Goal: Information Seeking & Learning: Find contact information

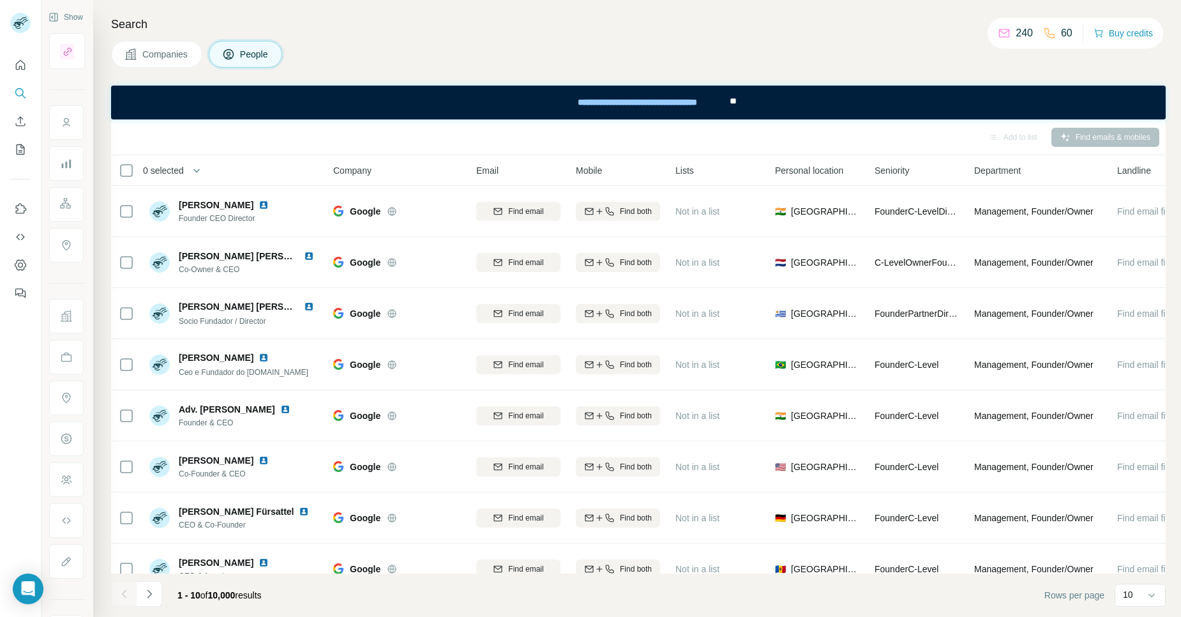
scroll to position [130, 0]
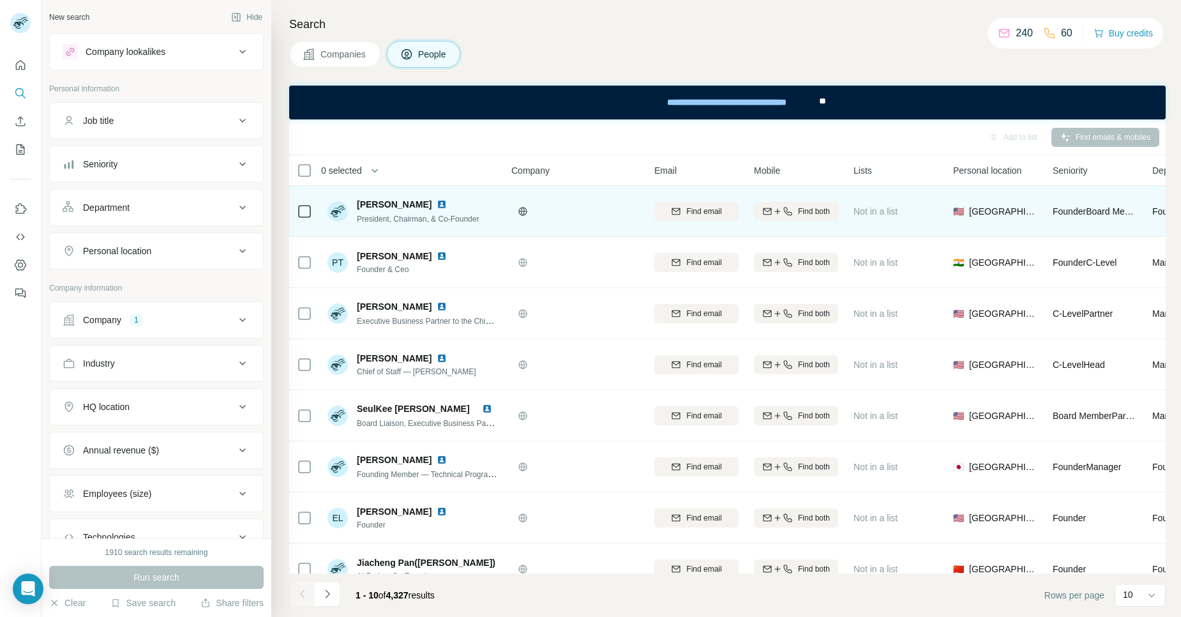
click at [437, 203] on img at bounding box center [442, 204] width 10 height 10
drag, startPoint x: 424, startPoint y: 202, endPoint x: 359, endPoint y: 202, distance: 65.1
click at [359, 202] on div "[PERSON_NAME]" at bounding box center [418, 204] width 122 height 13
copy span "[PERSON_NAME]"
click at [495, 206] on div "[PERSON_NAME] President, Chairman, & Co-Founder" at bounding box center [413, 211] width 170 height 35
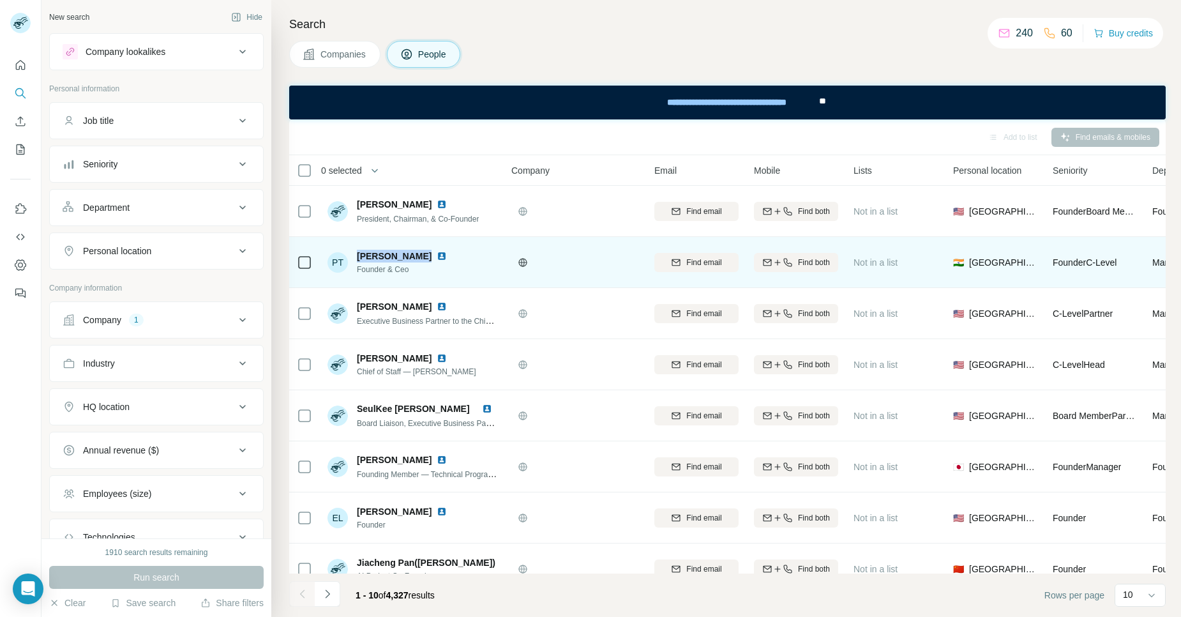
drag, startPoint x: 416, startPoint y: 254, endPoint x: 355, endPoint y: 255, distance: 61.3
click at [355, 255] on div "PT Pathan Tousif Founder & Ceo" at bounding box center [390, 263] width 125 height 26
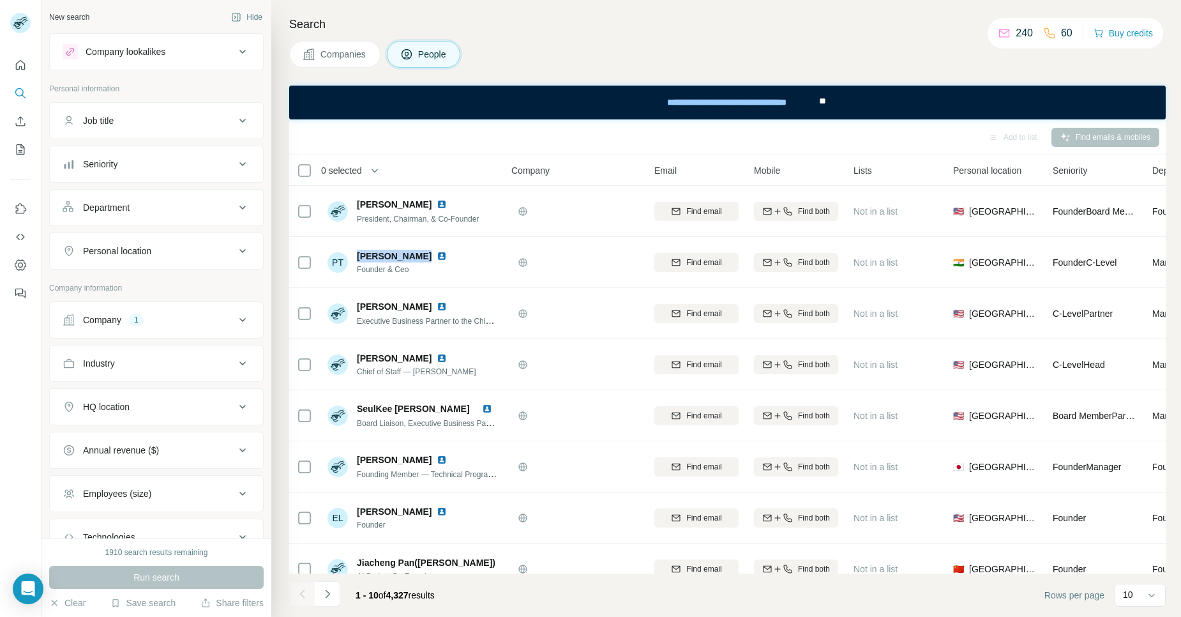
copy span "Pathan Tousif"
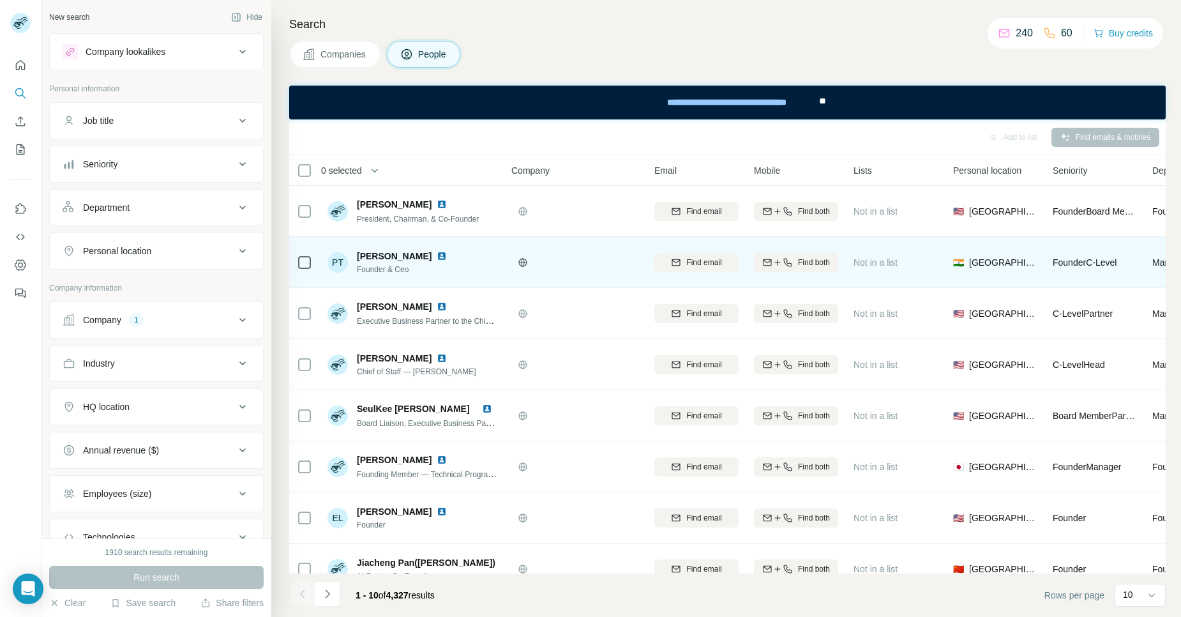
click at [468, 250] on div "PT Pathan Tousif Founder & Ceo" at bounding box center [413, 262] width 170 height 35
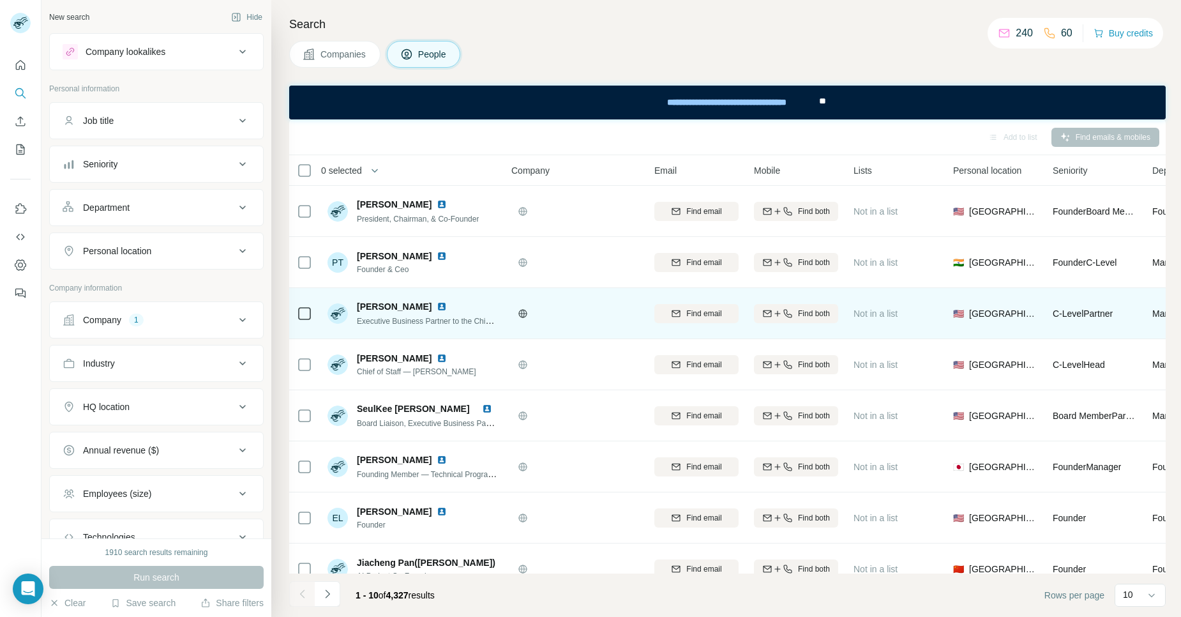
drag, startPoint x: 427, startPoint y: 305, endPoint x: 359, endPoint y: 308, distance: 67.7
click at [359, 308] on div "Austin MacPhee" at bounding box center [427, 306] width 140 height 13
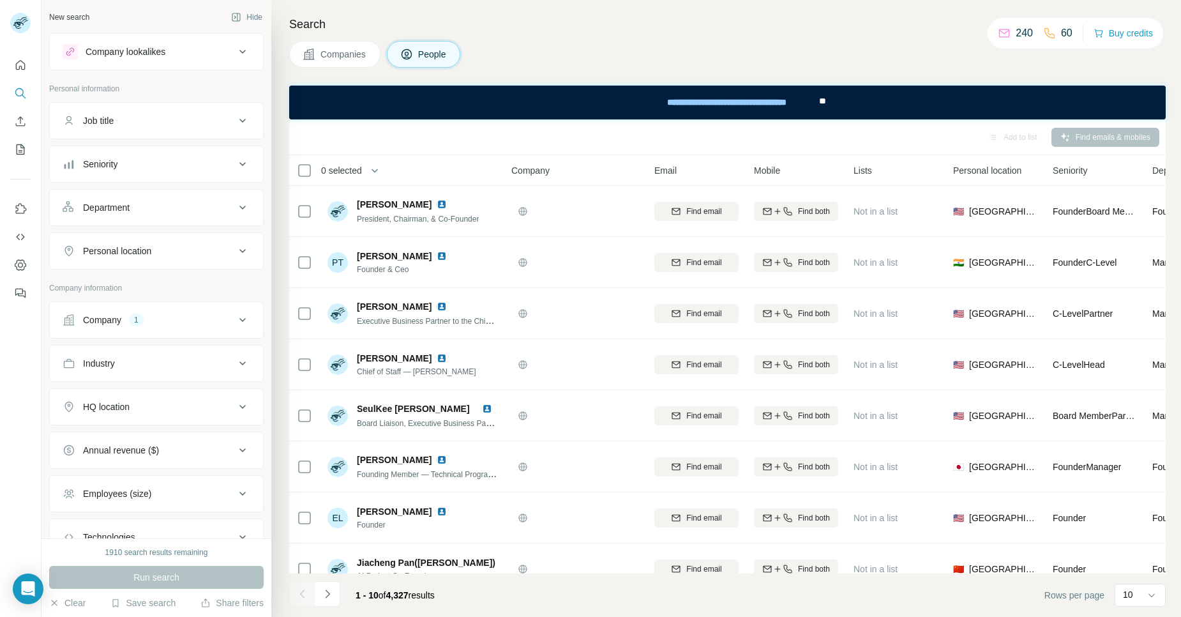
copy span "Austin MacPhee"
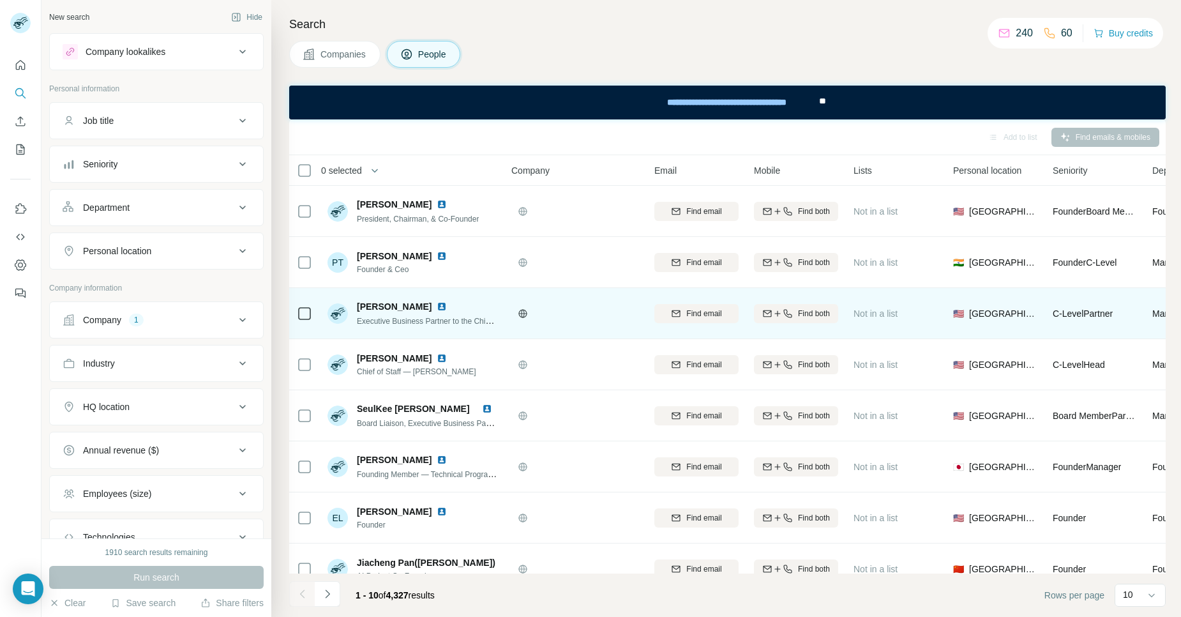
click at [483, 306] on div "Austin MacPhee" at bounding box center [427, 306] width 140 height 13
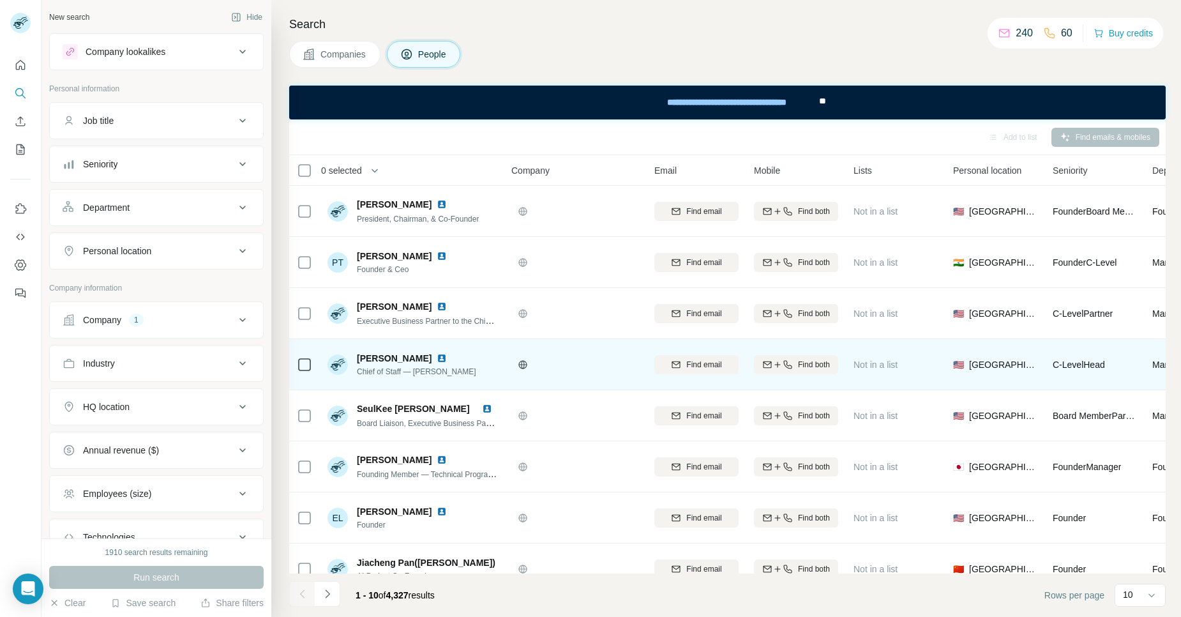
drag, startPoint x: 428, startPoint y: 354, endPoint x: 360, endPoint y: 355, distance: 68.3
click at [360, 355] on span "Natalie Summers" at bounding box center [394, 358] width 75 height 13
copy span "Natalie Summers"
click at [490, 365] on div "Natalie Summers Chief of Staff — Sora" at bounding box center [413, 364] width 170 height 35
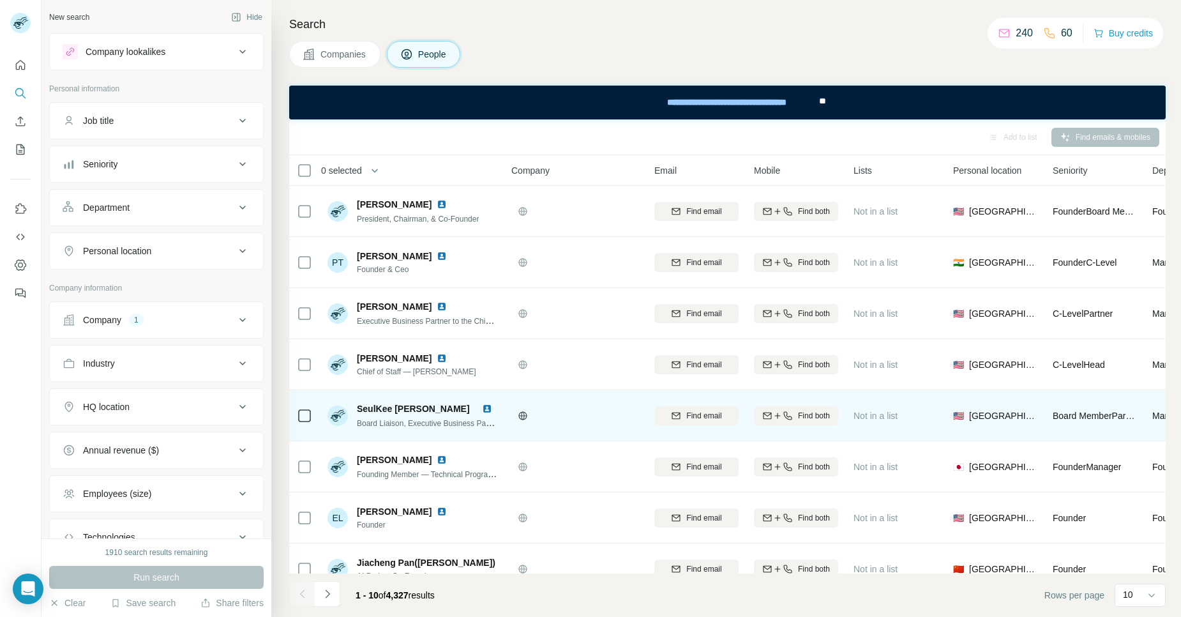
drag, startPoint x: 475, startPoint y: 407, endPoint x: 356, endPoint y: 411, distance: 118.8
click at [357, 411] on div "SeulKee Suzanne Vyborney" at bounding box center [417, 408] width 120 height 13
copy span "SeulKee Suzanne Vyborney"
click at [579, 407] on div at bounding box center [576, 415] width 128 height 35
drag, startPoint x: 475, startPoint y: 405, endPoint x: 356, endPoint y: 411, distance: 119.0
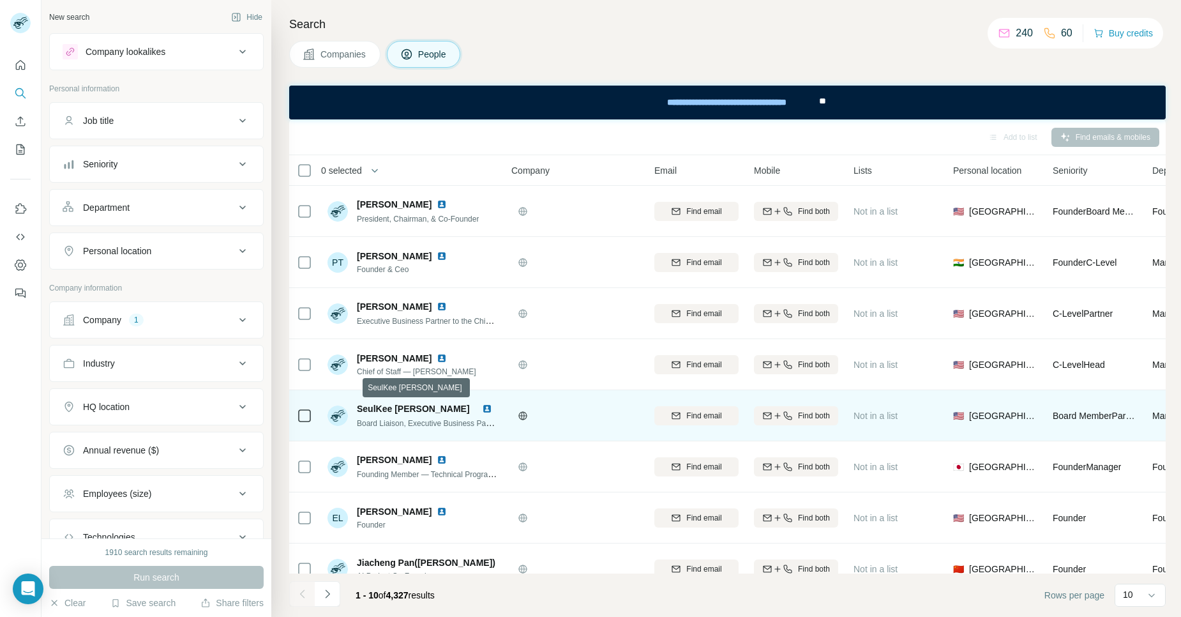
click at [357, 411] on div "SeulKee Suzanne Vyborney" at bounding box center [417, 408] width 120 height 13
copy span "SeulKee Suzanne Vyborney"
click at [590, 409] on div at bounding box center [576, 415] width 128 height 35
drag, startPoint x: 473, startPoint y: 404, endPoint x: 351, endPoint y: 411, distance: 122.1
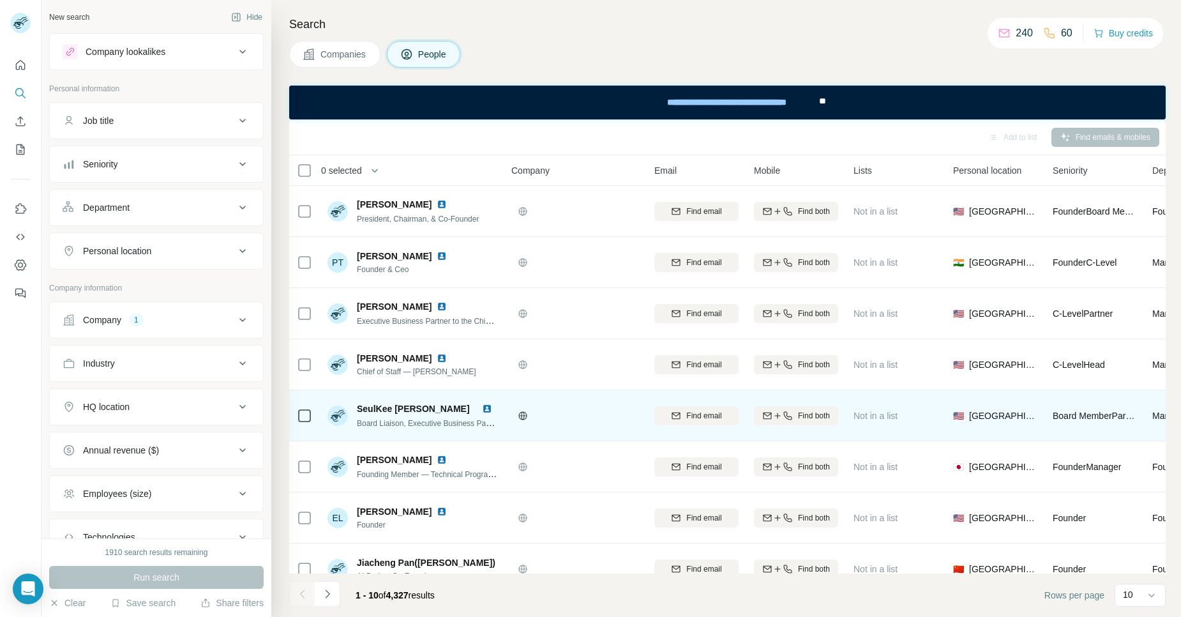
click at [351, 411] on div "SeulKee Suzanne Vyborney Board Liaison, Executive Business Partner" at bounding box center [413, 415] width 170 height 27
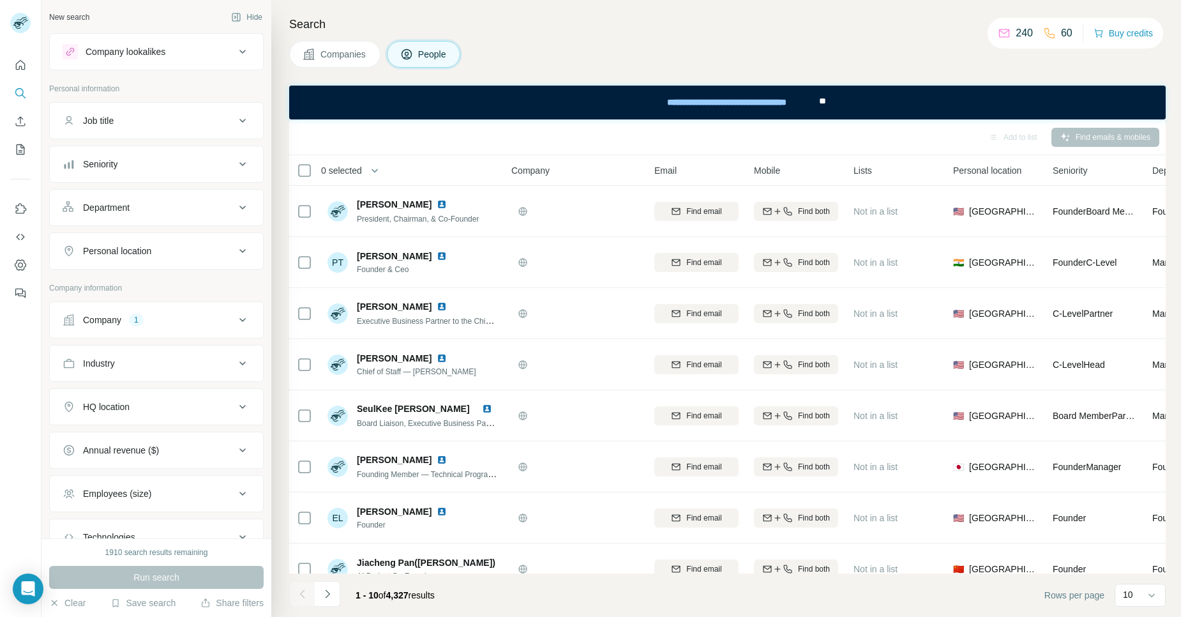
copy div "SeulKee Suzanne Vyborney"
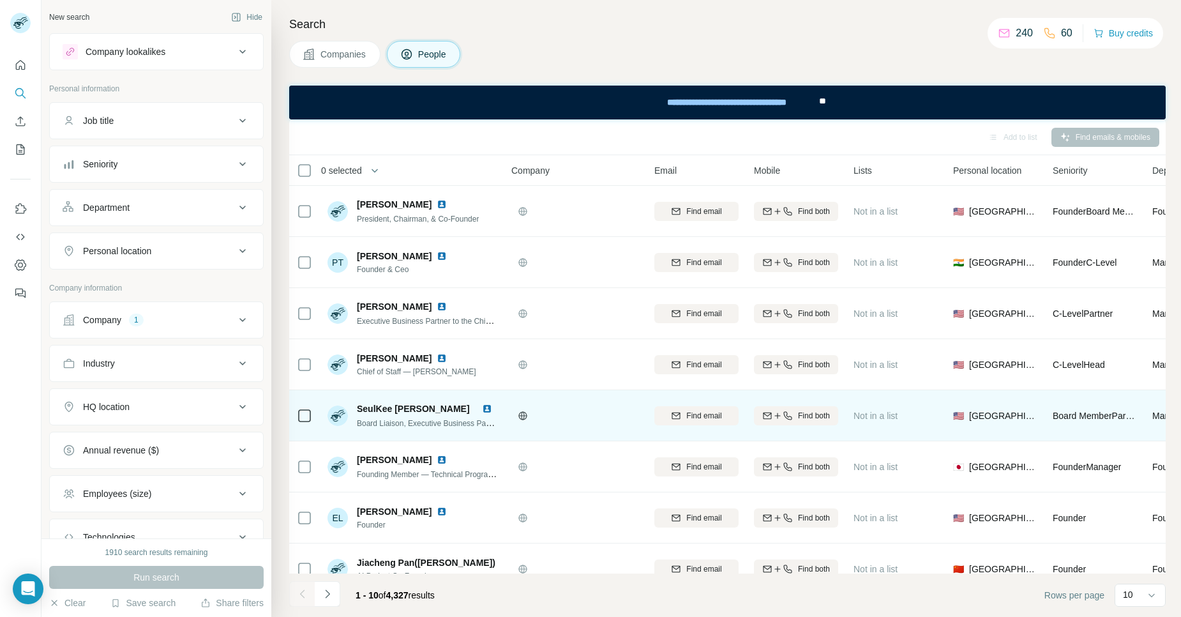
click at [589, 412] on div at bounding box center [576, 416] width 128 height 10
click at [486, 407] on img at bounding box center [487, 409] width 10 height 10
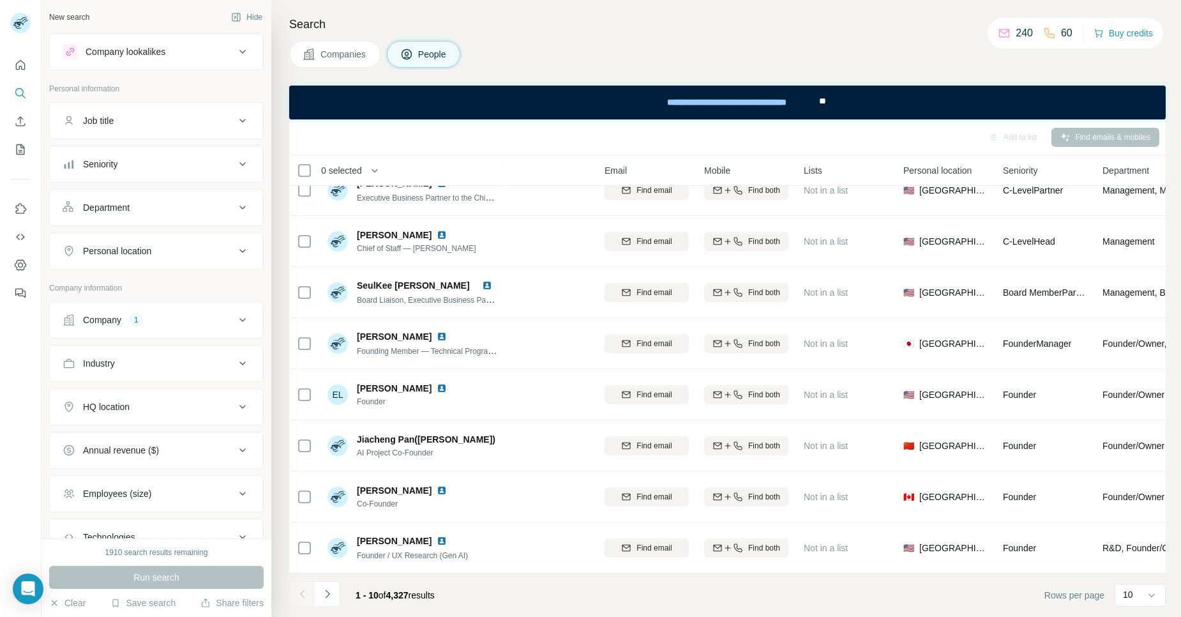
scroll to position [130, 0]
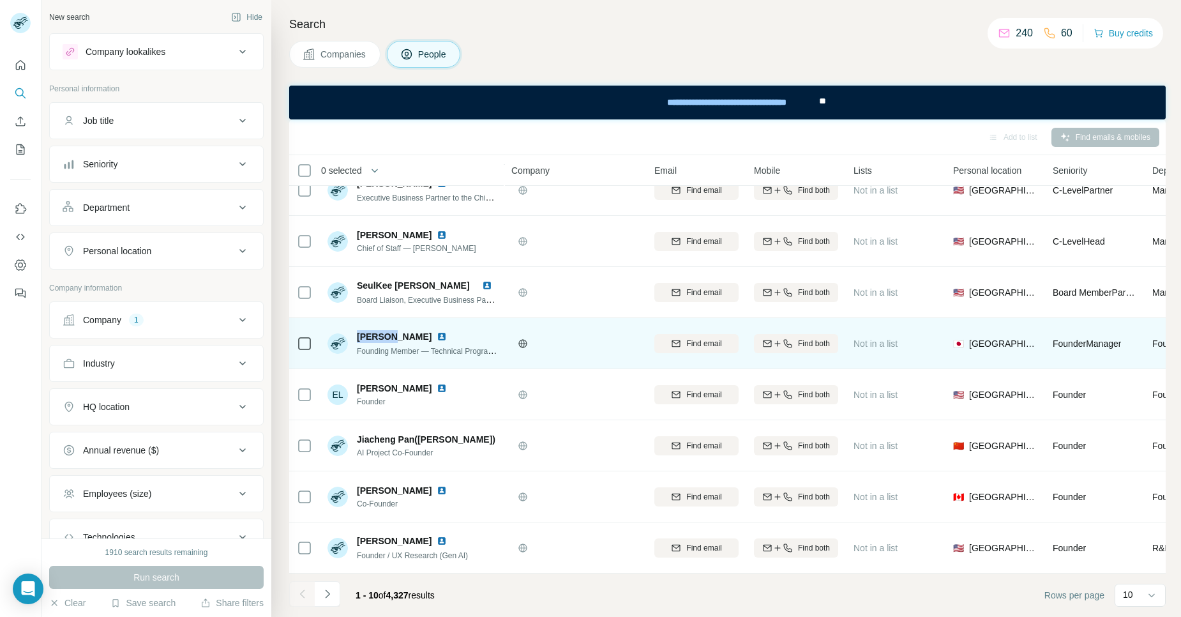
drag, startPoint x: 390, startPoint y: 327, endPoint x: 358, endPoint y: 329, distance: 32.0
click at [358, 330] on div "Ryan C." at bounding box center [427, 336] width 140 height 13
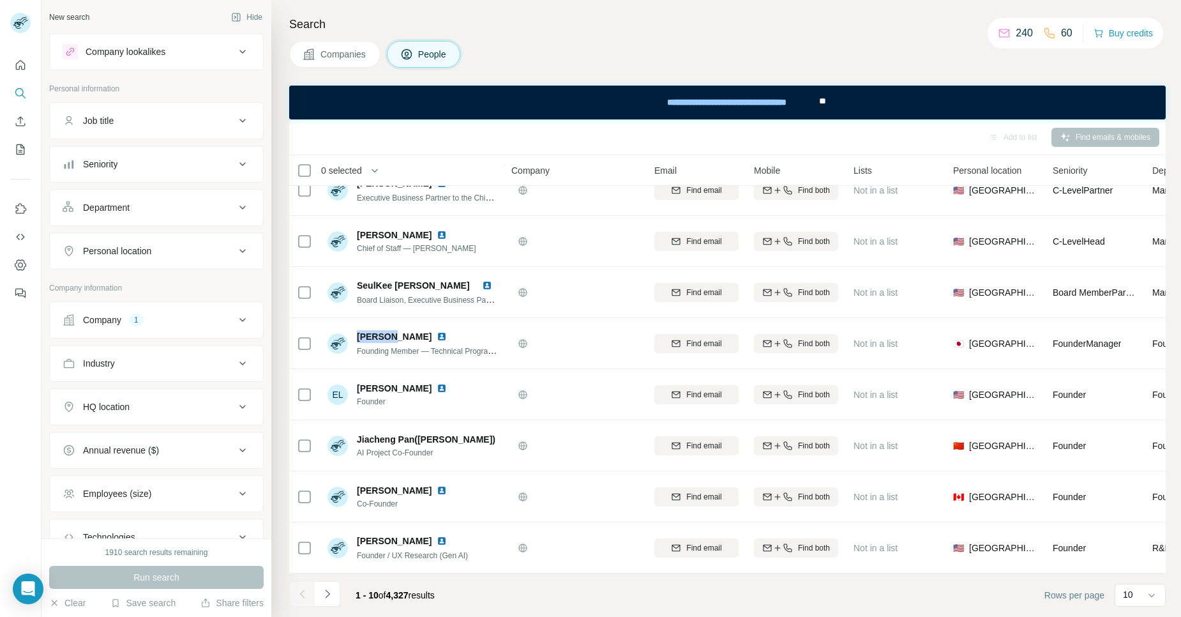
copy span "Ryan C."
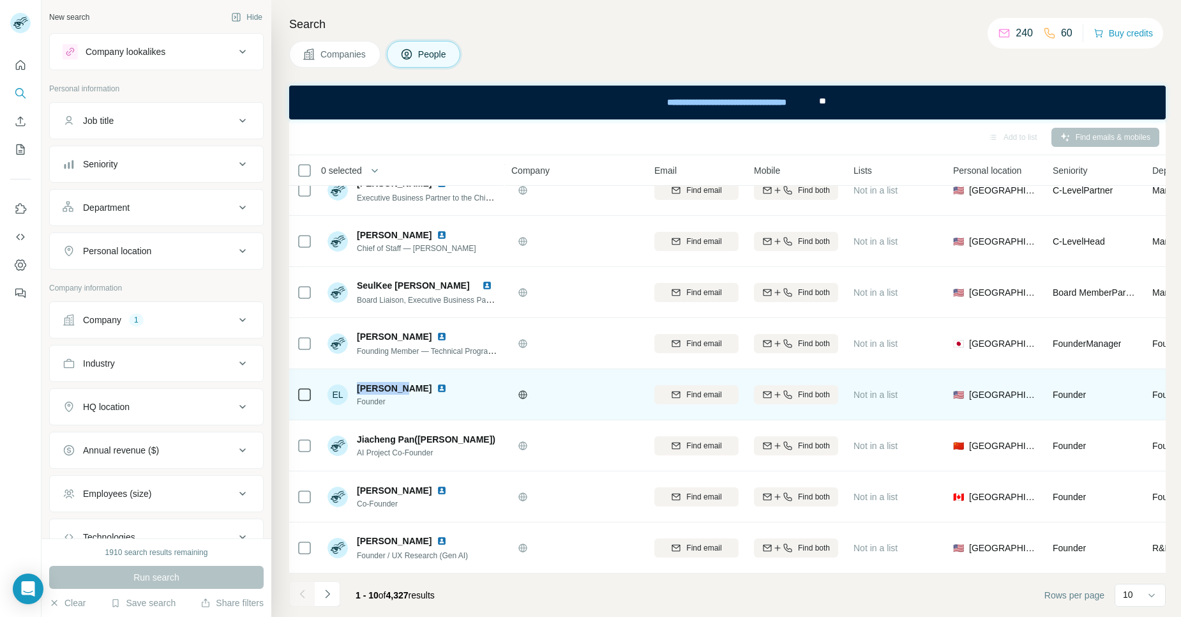
drag, startPoint x: 400, startPoint y: 379, endPoint x: 358, endPoint y: 379, distance: 42.8
click at [358, 382] on span "Eva Lynch" at bounding box center [394, 388] width 75 height 13
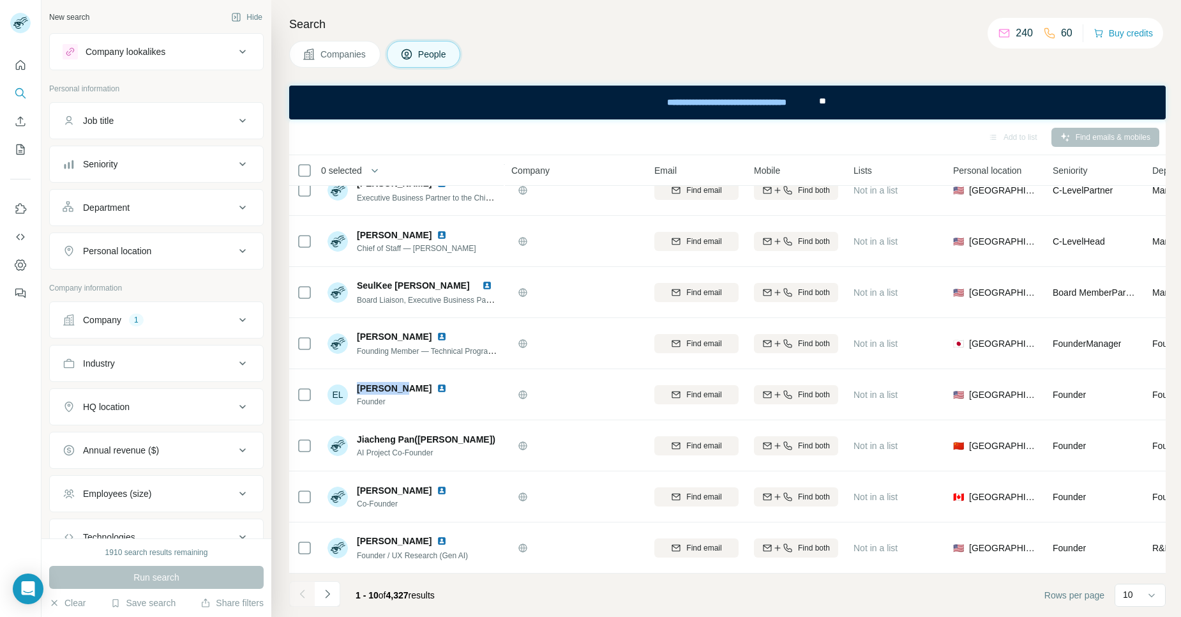
copy span "Eva Lynch"
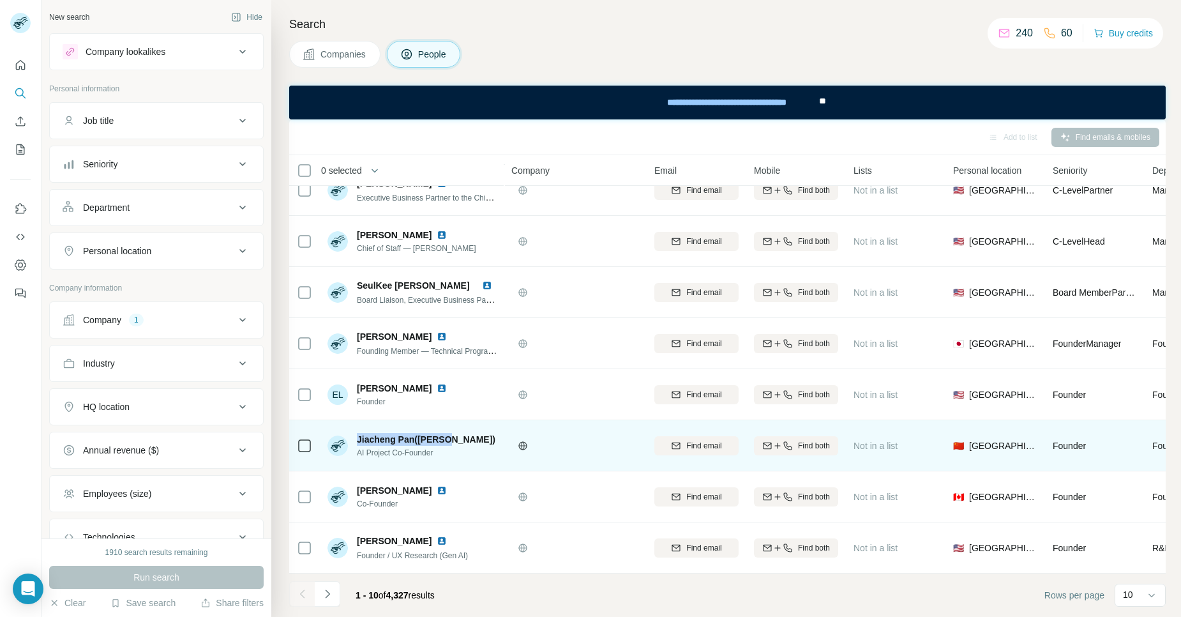
drag, startPoint x: 444, startPoint y: 430, endPoint x: 358, endPoint y: 433, distance: 85.6
click at [358, 433] on span "Jiacheng Pan(Frank)" at bounding box center [426, 439] width 139 height 13
click at [483, 444] on div "Jiacheng Pan(Frank) AI Project Co-Founder" at bounding box center [413, 445] width 170 height 35
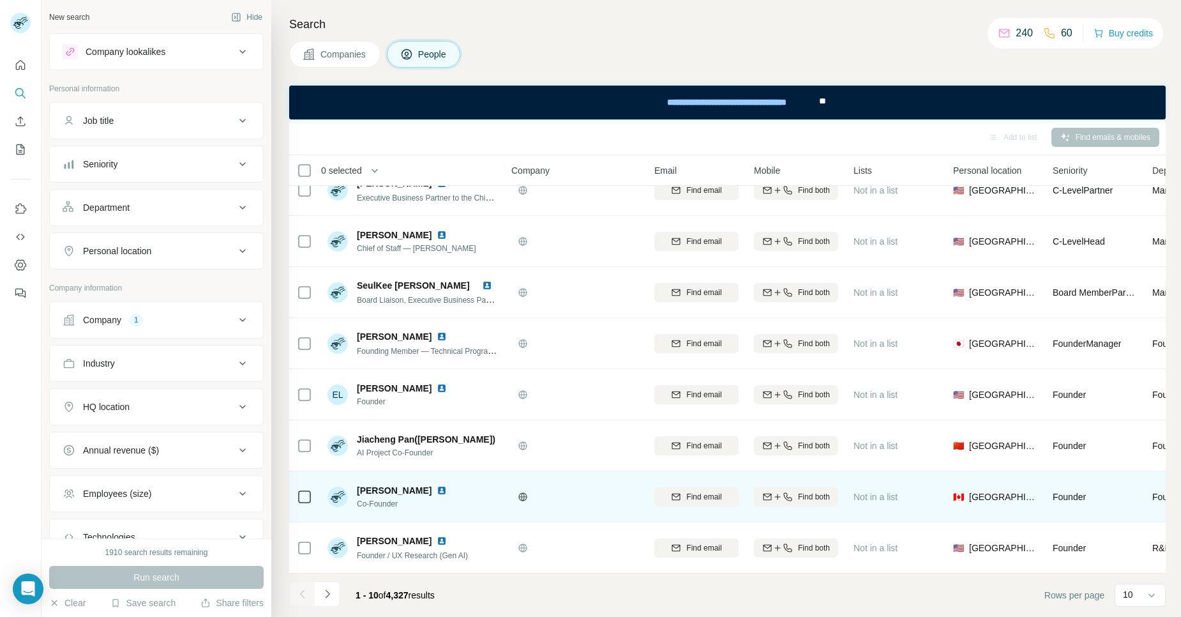
drag, startPoint x: 420, startPoint y: 481, endPoint x: 356, endPoint y: 485, distance: 64.0
click at [356, 485] on div "Robert Gervais Co-Founder" at bounding box center [390, 497] width 125 height 26
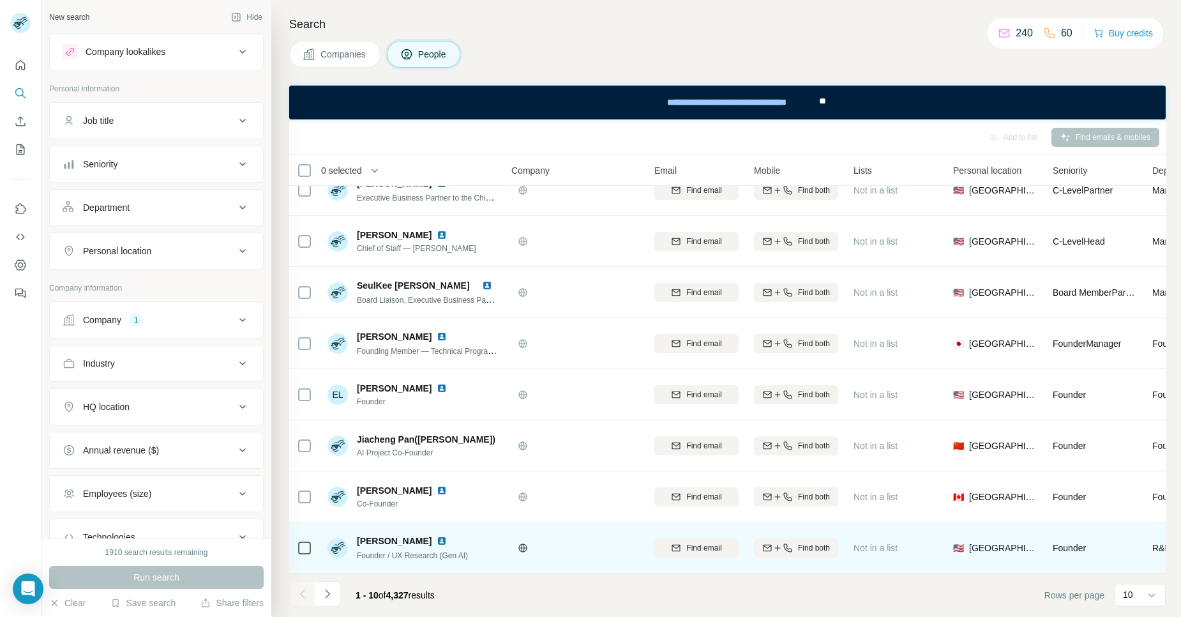
click at [410, 535] on span "Robert Strati" at bounding box center [394, 541] width 75 height 13
drag, startPoint x: 412, startPoint y: 535, endPoint x: 358, endPoint y: 532, distance: 53.7
click at [358, 535] on div "Robert Strati" at bounding box center [412, 541] width 111 height 13
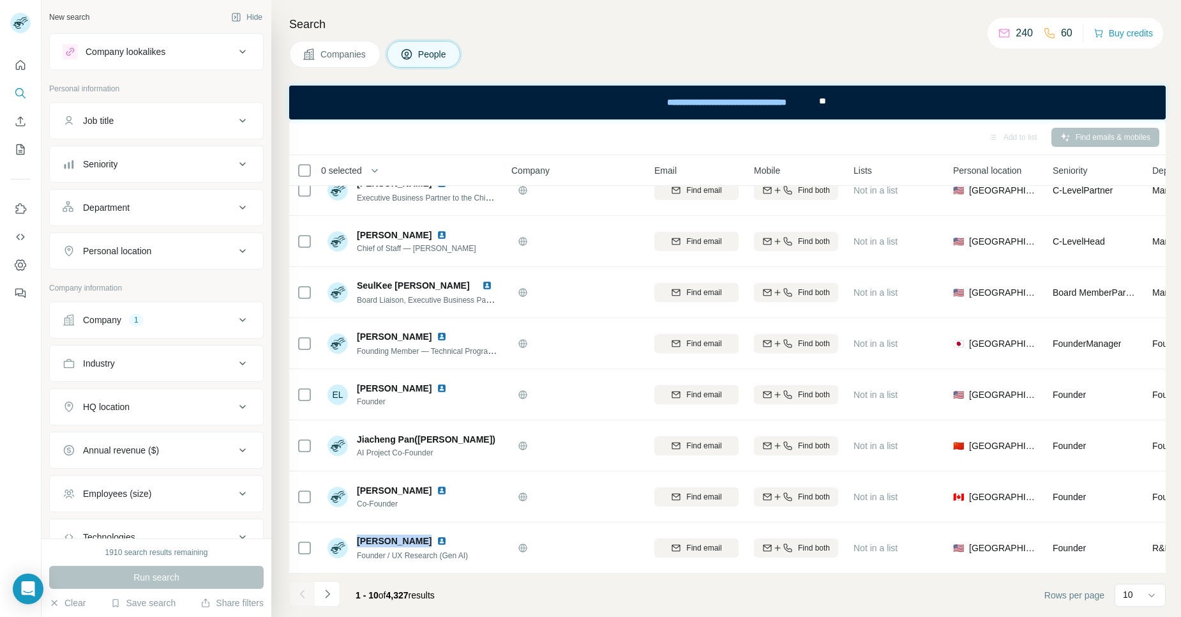
click at [452, 616] on div "Close" at bounding box center [590, 617] width 1181 height 0
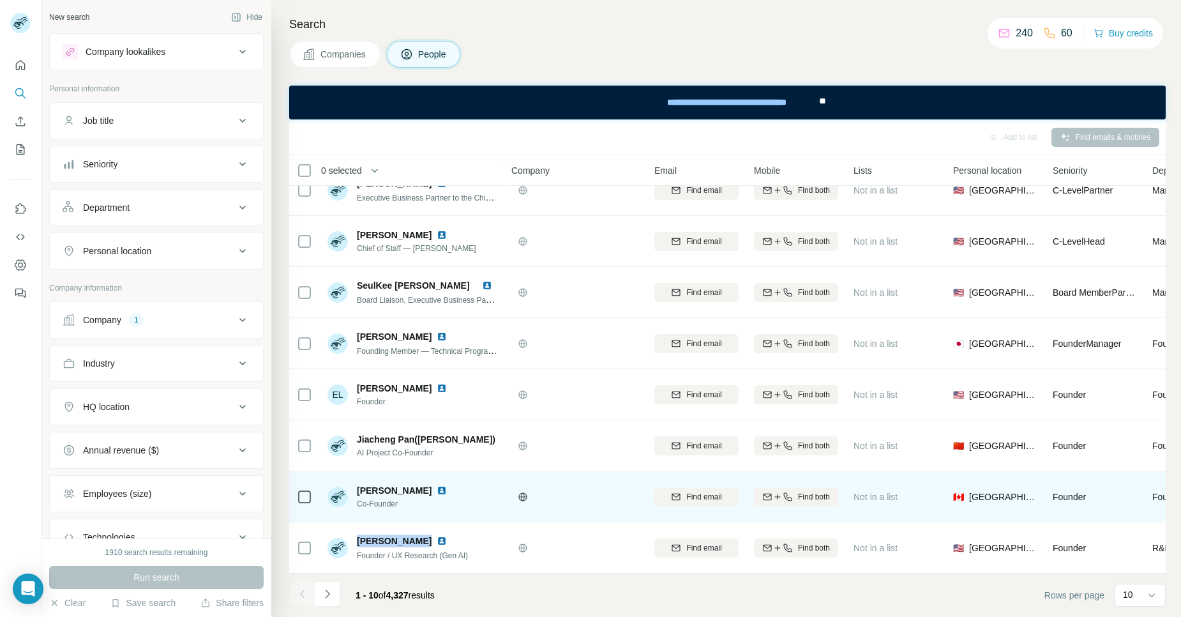
click at [437, 485] on img at bounding box center [442, 490] width 10 height 10
